Goal: Find specific page/section

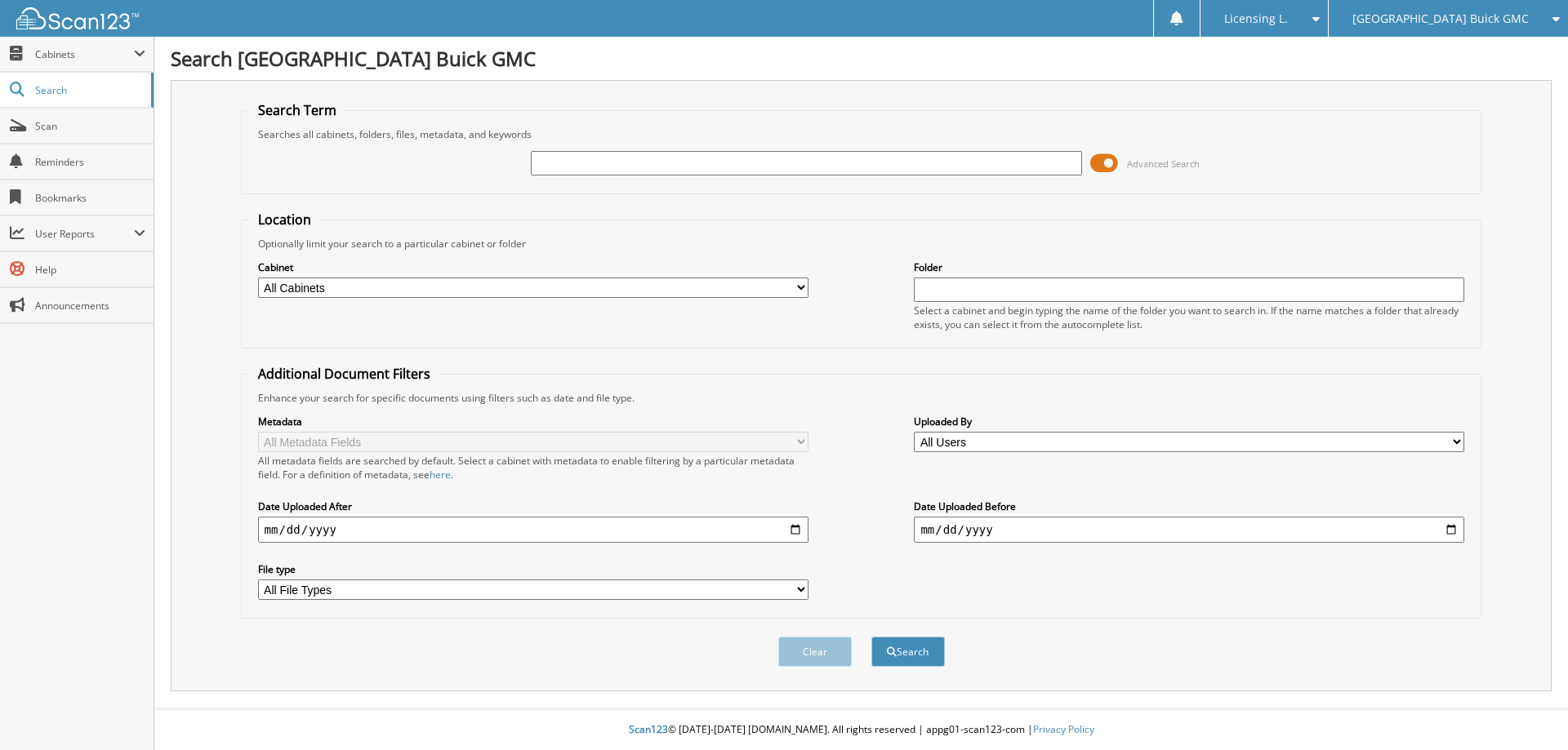
click at [655, 157] on input "text" at bounding box center [806, 163] width 550 height 25
type input "212925"
click at [900, 651] on button "Search" at bounding box center [908, 652] width 74 height 30
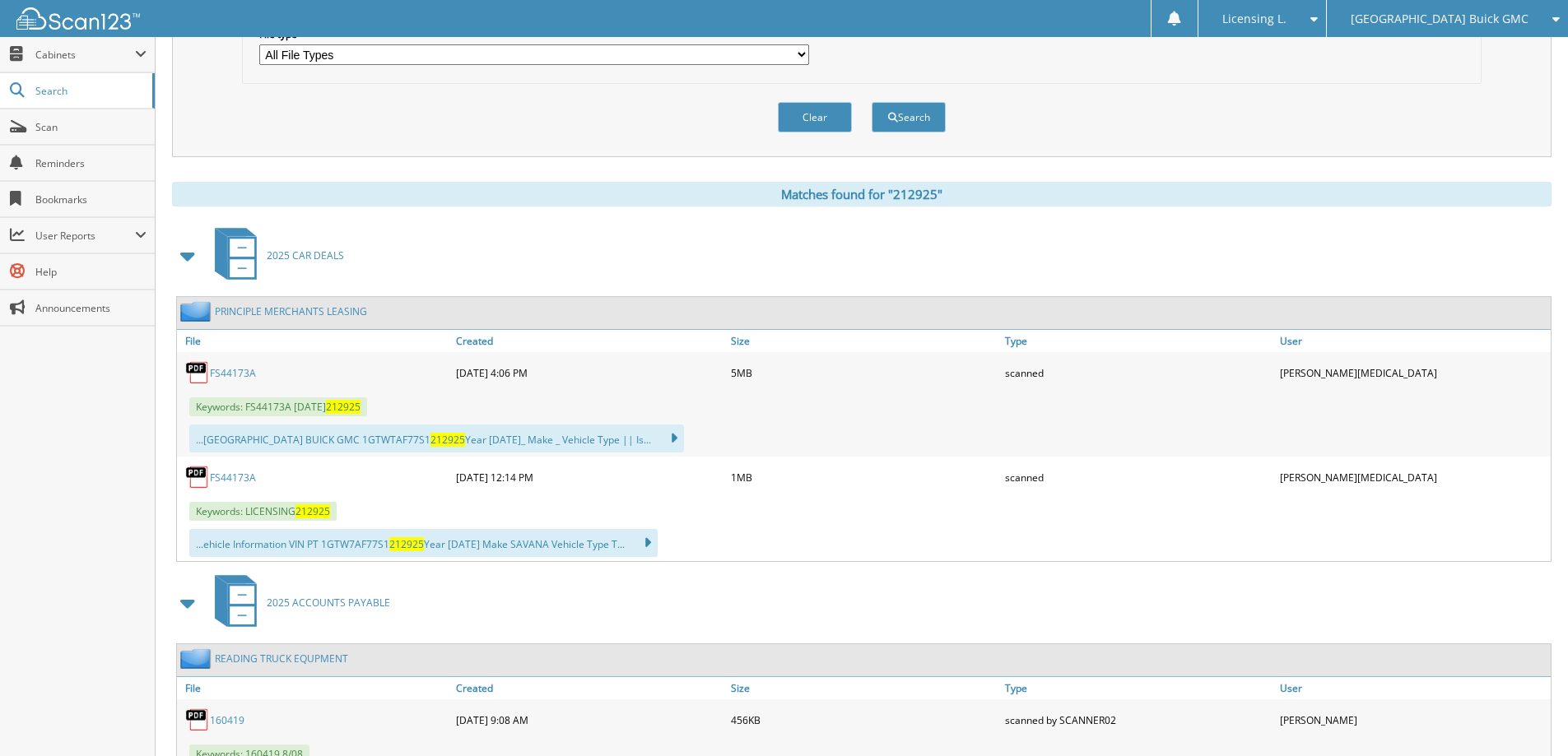
scroll to position [576, 0]
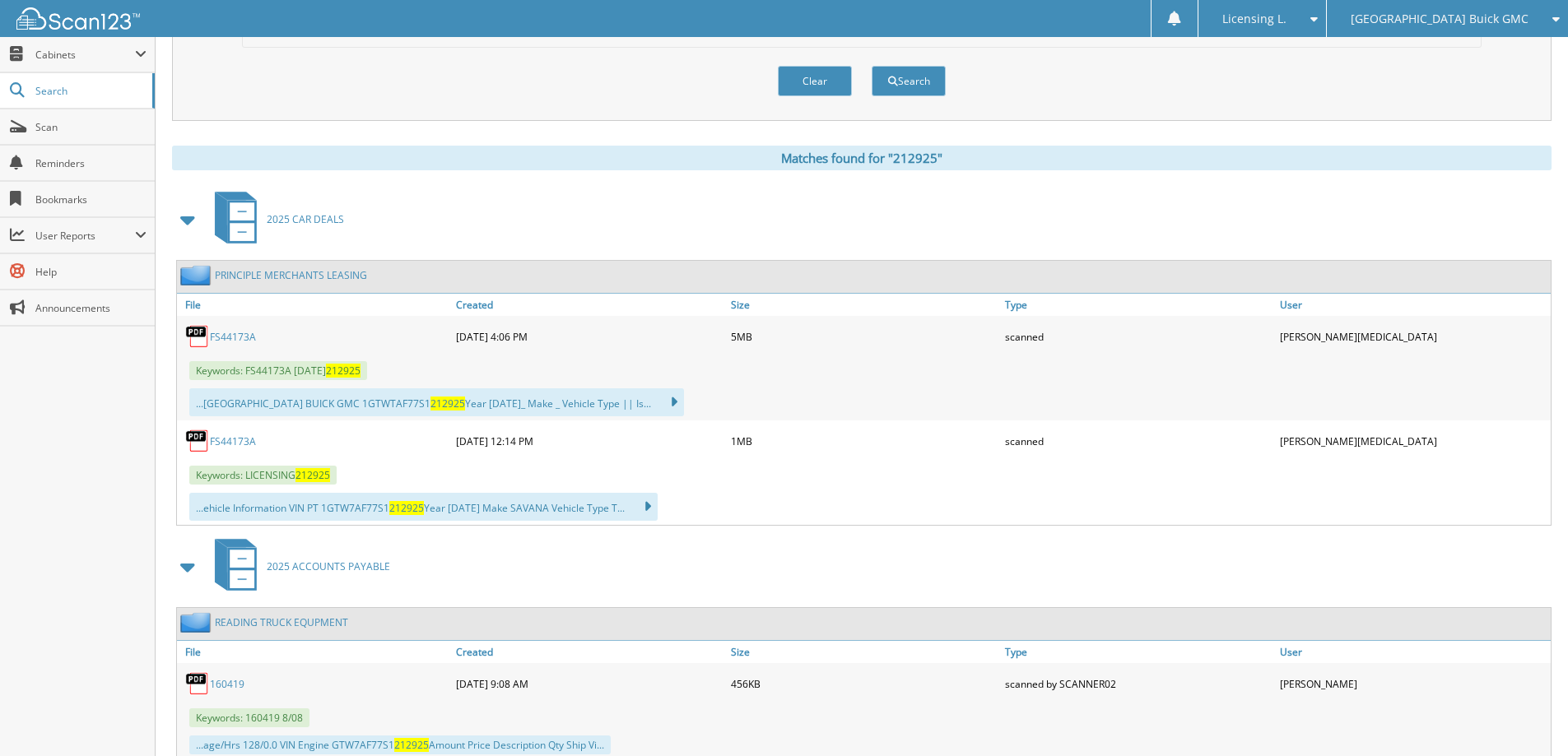
click at [241, 441] on link "FS44173A" at bounding box center [232, 442] width 46 height 14
click at [240, 439] on link "FS44173A" at bounding box center [232, 442] width 46 height 14
click at [231, 442] on link "FS44173A" at bounding box center [232, 442] width 46 height 14
